Goal: Check status

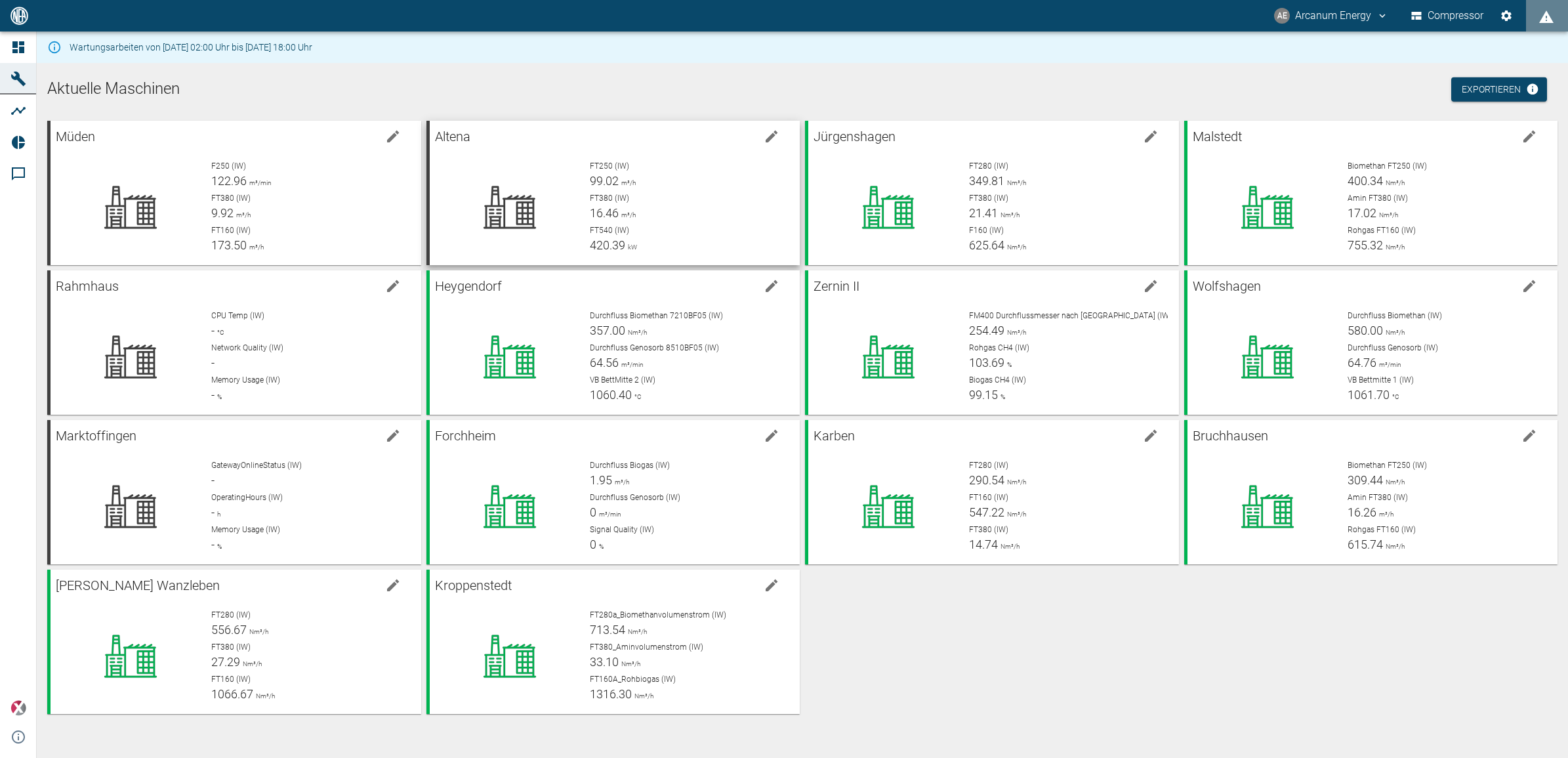
click at [611, 121] on div "Altena" at bounding box center [615, 135] width 370 height 29
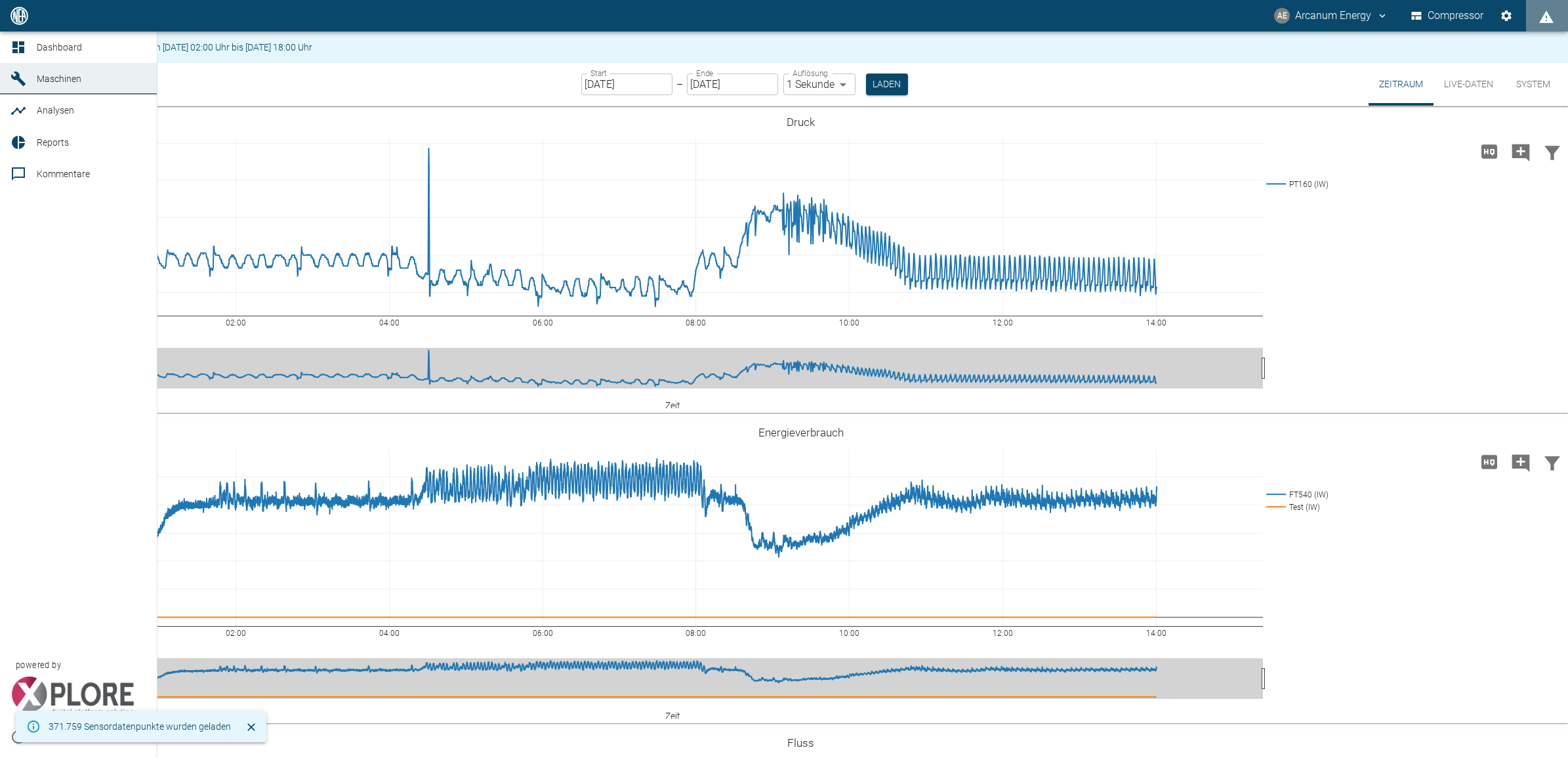
click at [7, 77] on link "Maschinen" at bounding box center [78, 79] width 157 height 31
